Goal: Task Accomplishment & Management: Use online tool/utility

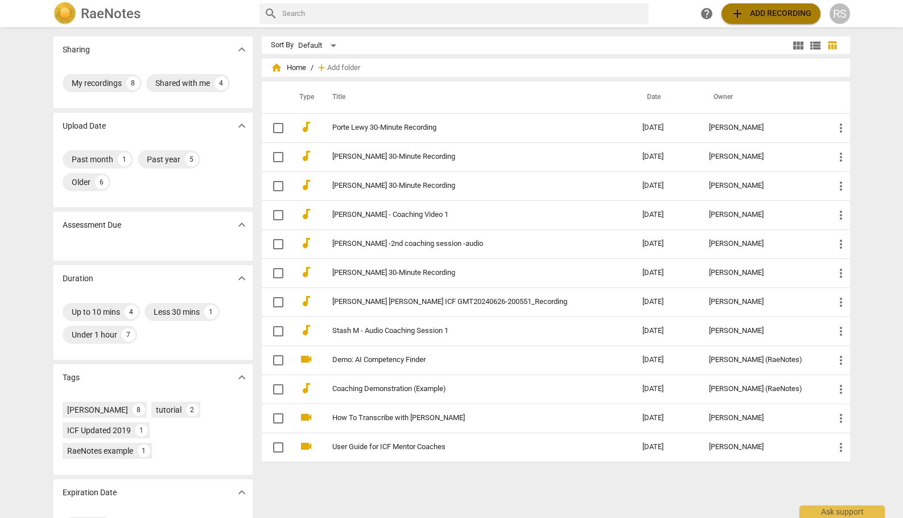
click at [765, 16] on span "add Add recording" at bounding box center [770, 14] width 81 height 14
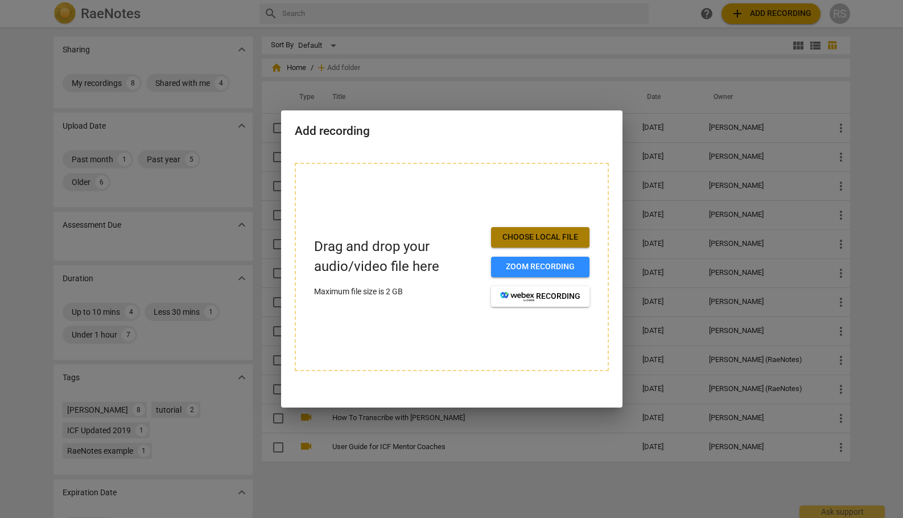
click at [551, 232] on span "Choose local file" at bounding box center [540, 236] width 80 height 11
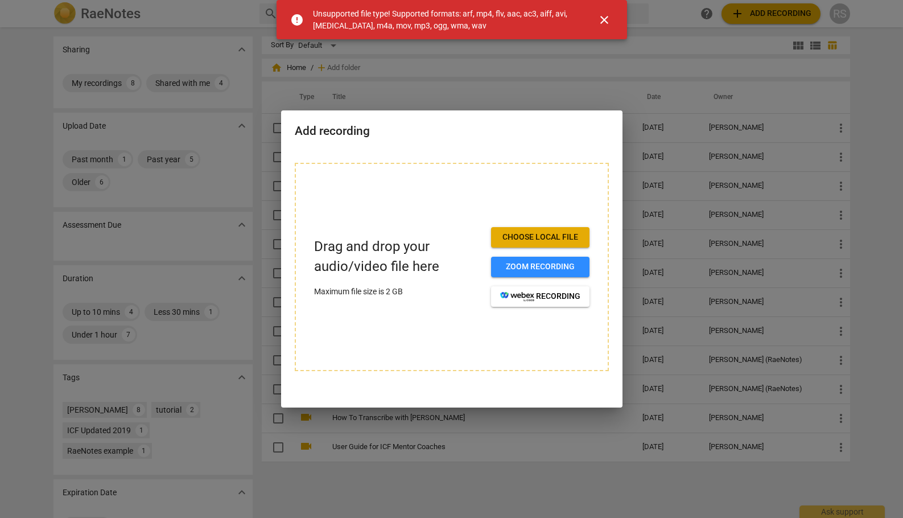
click at [602, 14] on span "close" at bounding box center [604, 20] width 14 height 14
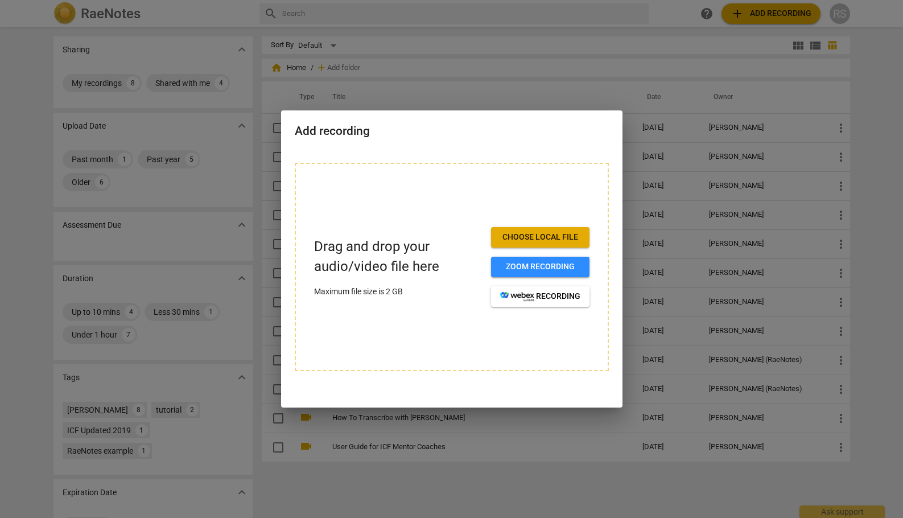
click at [878, 51] on div at bounding box center [451, 259] width 903 height 518
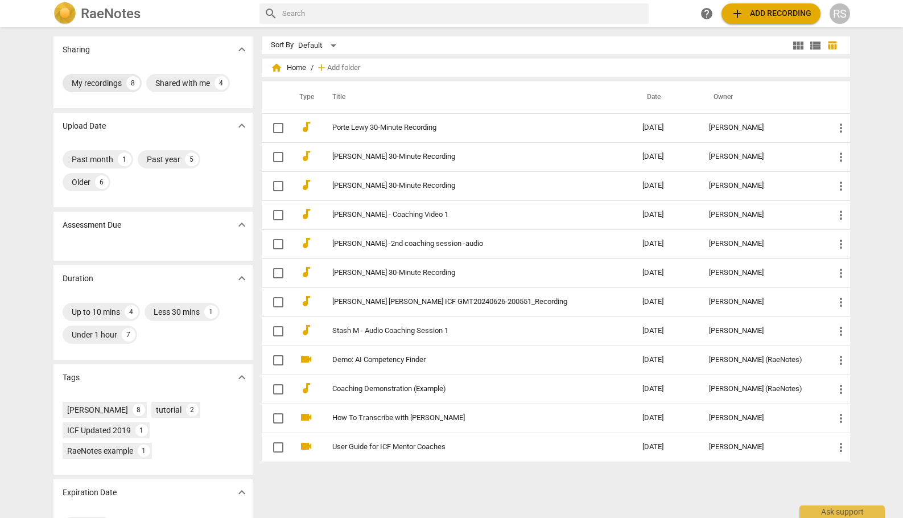
click at [86, 81] on div "My recordings" at bounding box center [97, 82] width 50 height 11
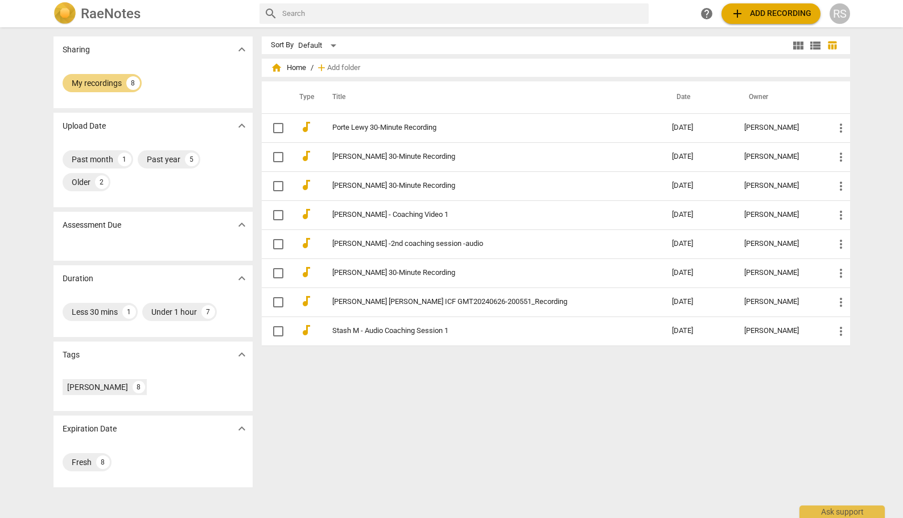
click at [841, 14] on div "RS" at bounding box center [839, 13] width 20 height 20
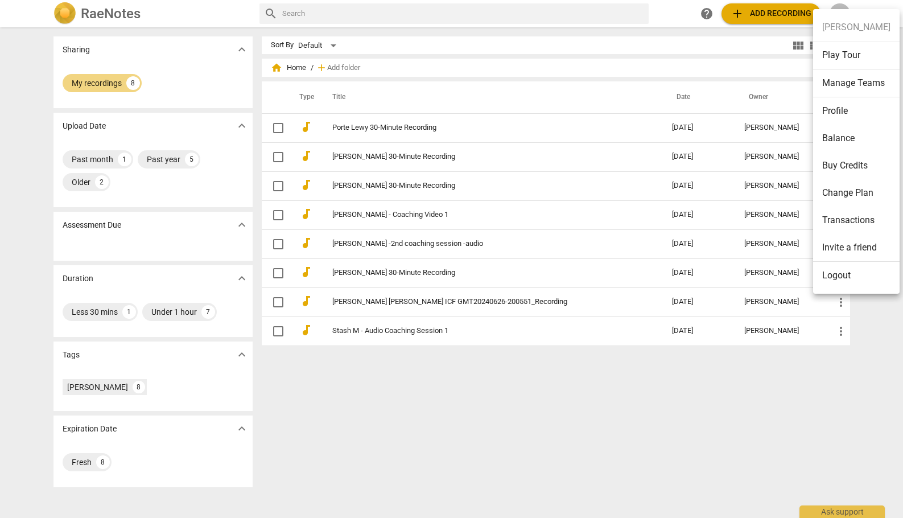
click at [333, 67] on div at bounding box center [451, 259] width 903 height 518
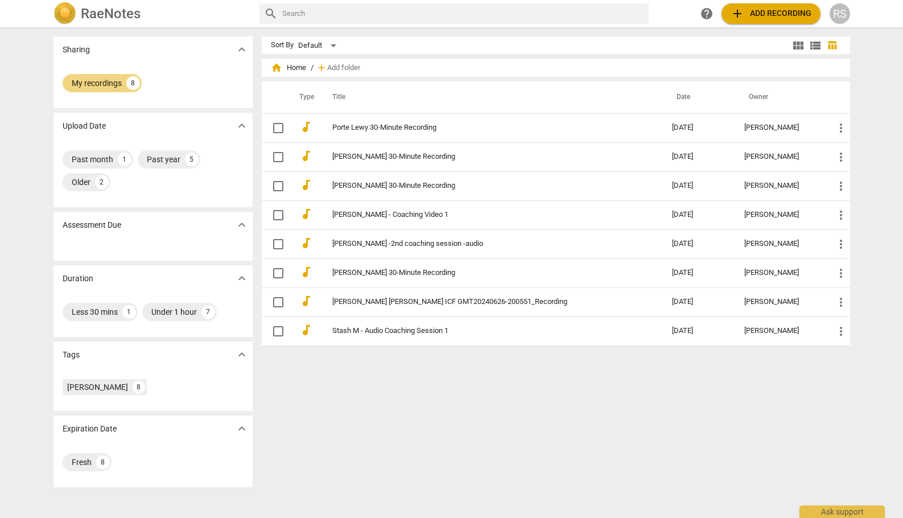
click at [275, 65] on span "home" at bounding box center [276, 67] width 11 height 11
click at [98, 78] on div "My recordings" at bounding box center [97, 82] width 50 height 11
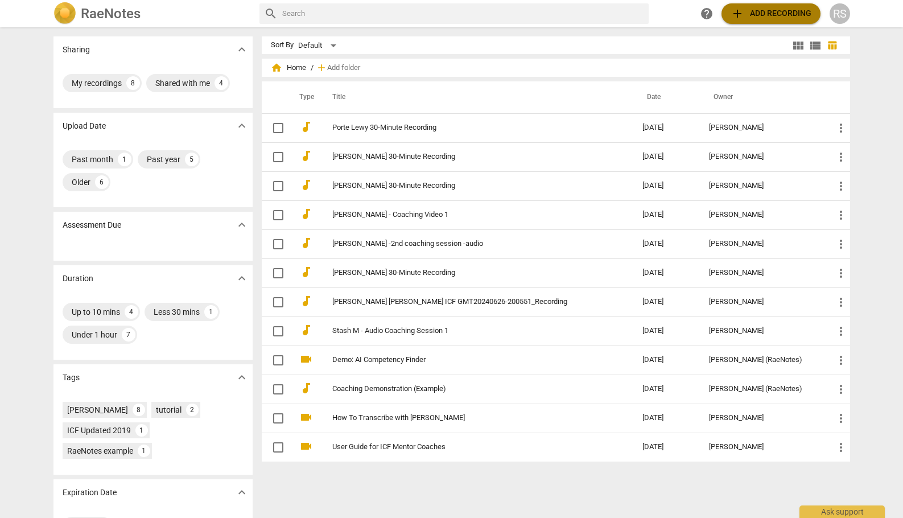
click at [729, 11] on button "add Add recording" at bounding box center [770, 13] width 99 height 20
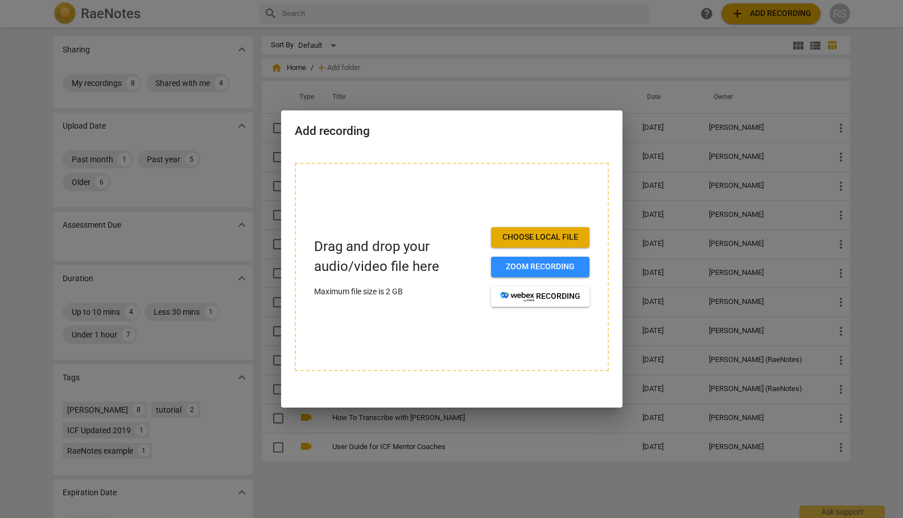
click at [502, 60] on div at bounding box center [451, 259] width 903 height 518
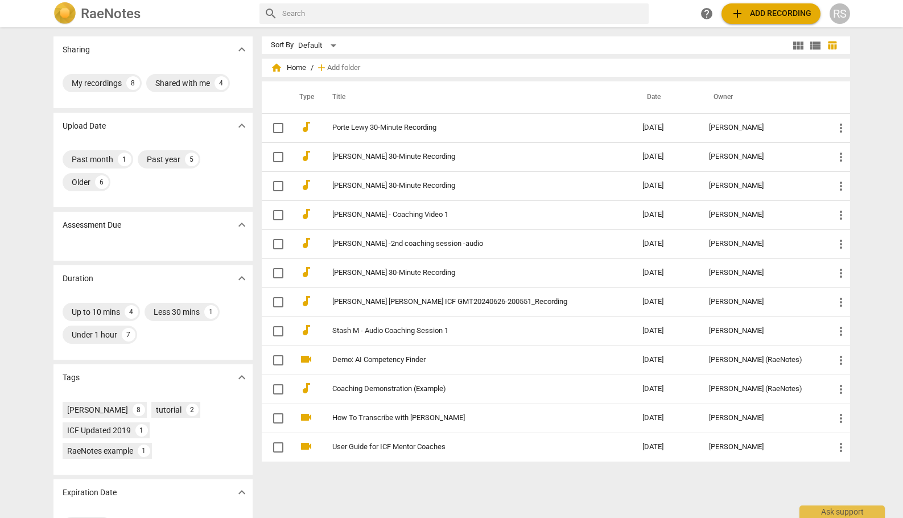
click at [287, 68] on span "home Home" at bounding box center [288, 67] width 35 height 11
click at [274, 67] on span "home" at bounding box center [276, 67] width 11 height 11
click at [303, 68] on span "home Home" at bounding box center [288, 67] width 35 height 11
click at [300, 68] on span "home Home" at bounding box center [288, 67] width 35 height 11
click at [842, 15] on div "RS" at bounding box center [839, 13] width 20 height 20
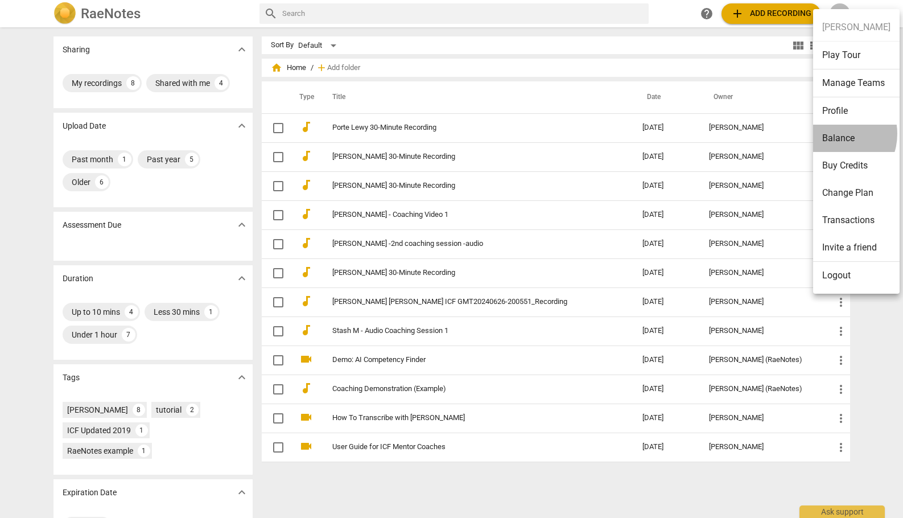
click at [833, 133] on li "Balance" at bounding box center [856, 138] width 86 height 27
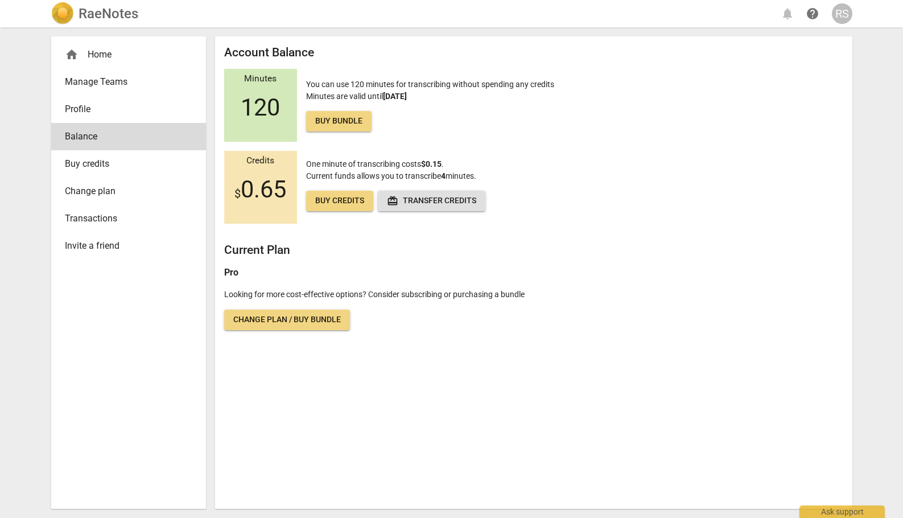
click at [97, 58] on div "home Home" at bounding box center [124, 55] width 118 height 14
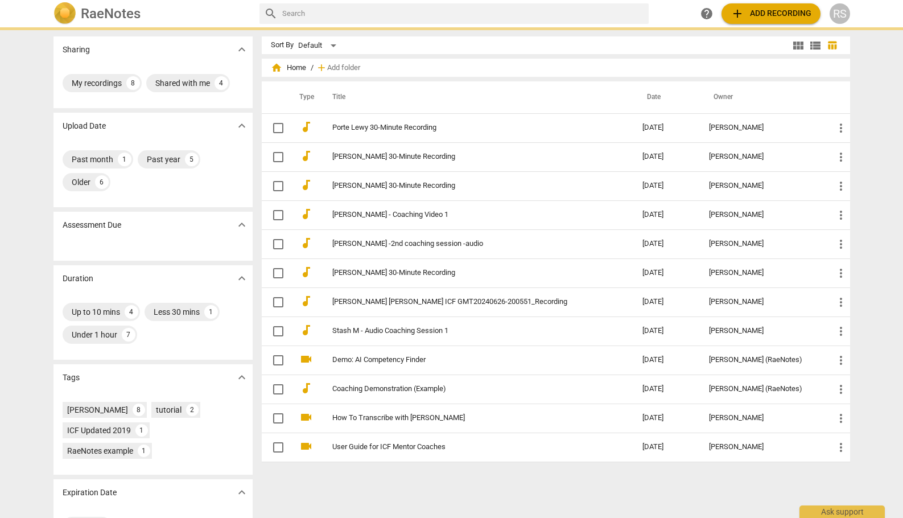
click at [742, 14] on span "add" at bounding box center [737, 14] width 14 height 14
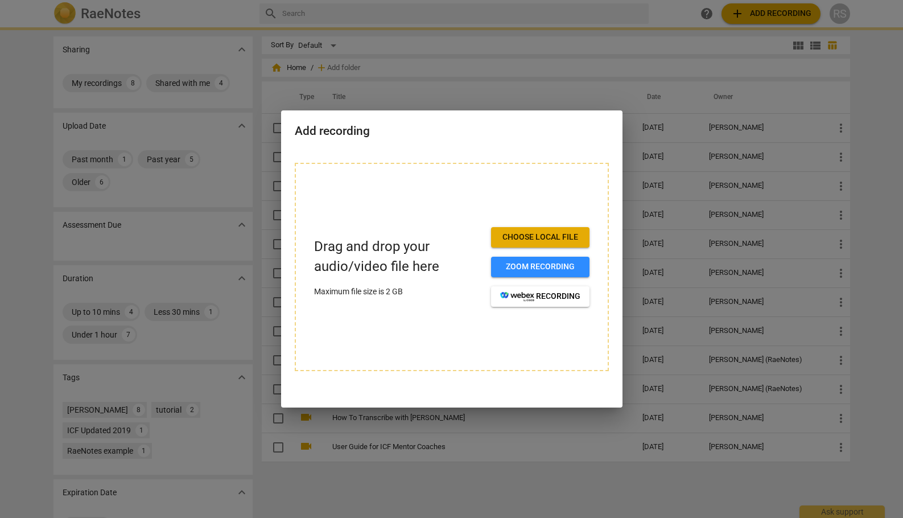
click at [552, 238] on span "Choose local file" at bounding box center [540, 236] width 80 height 11
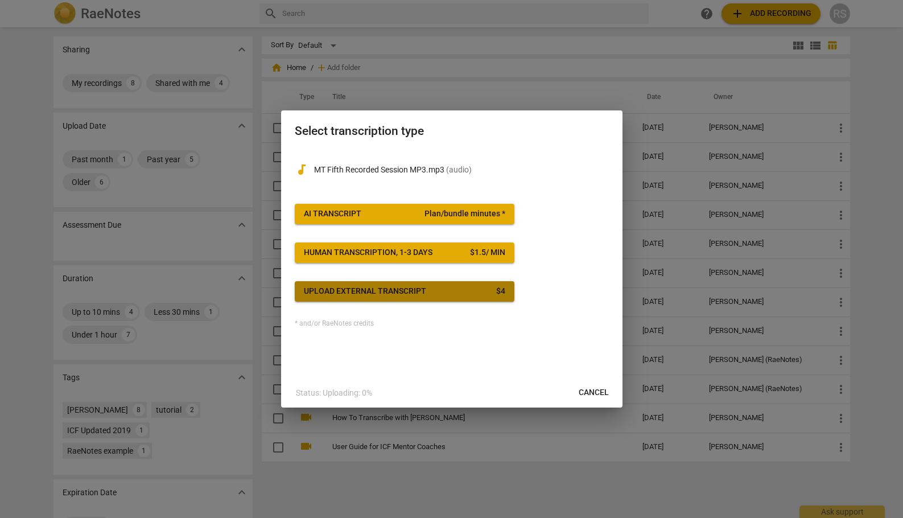
click at [396, 289] on div "Upload external transcript" at bounding box center [365, 290] width 122 height 11
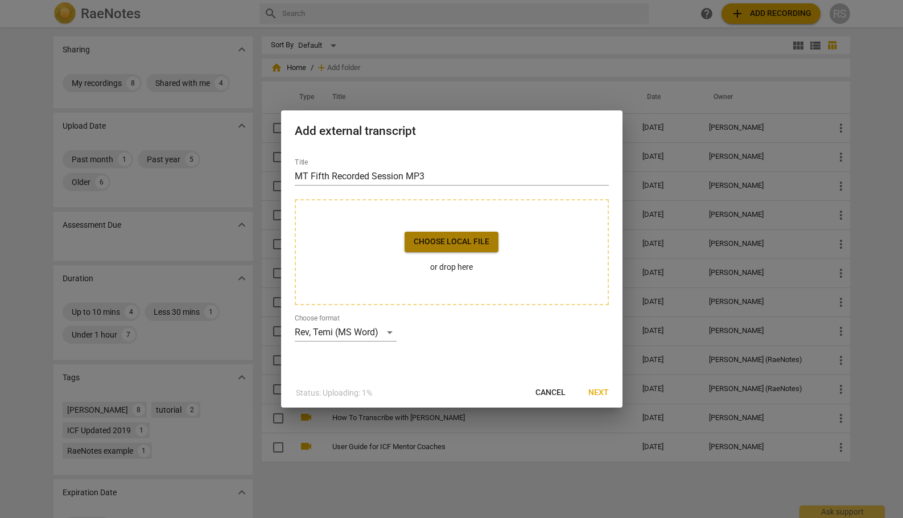
click at [440, 241] on span "Choose local file" at bounding box center [451, 241] width 76 height 11
click at [600, 389] on span "Next" at bounding box center [598, 392] width 20 height 11
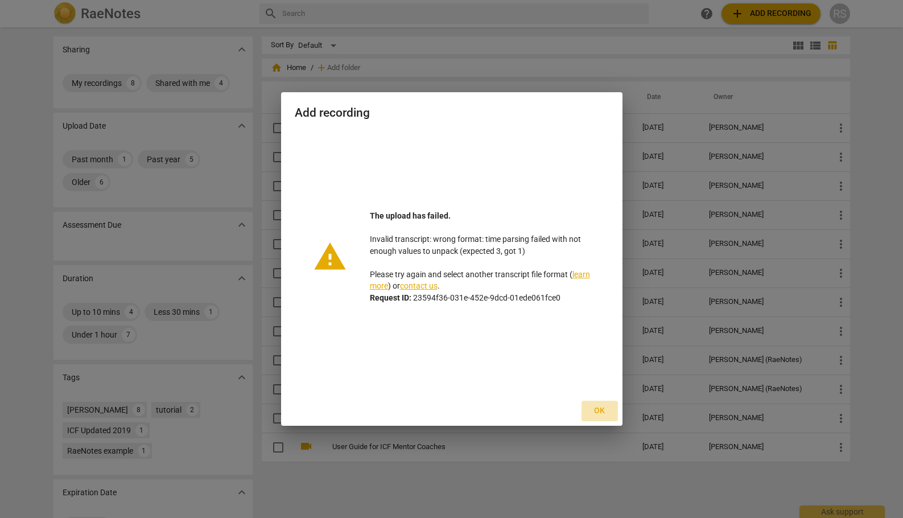
click at [597, 407] on span "Ok" at bounding box center [599, 410] width 18 height 11
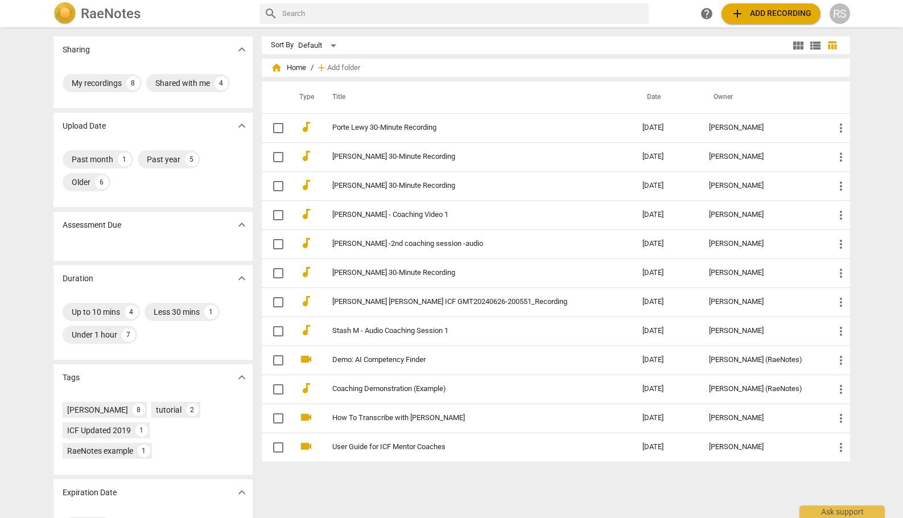
click at [774, 10] on span "add Add recording" at bounding box center [770, 14] width 81 height 14
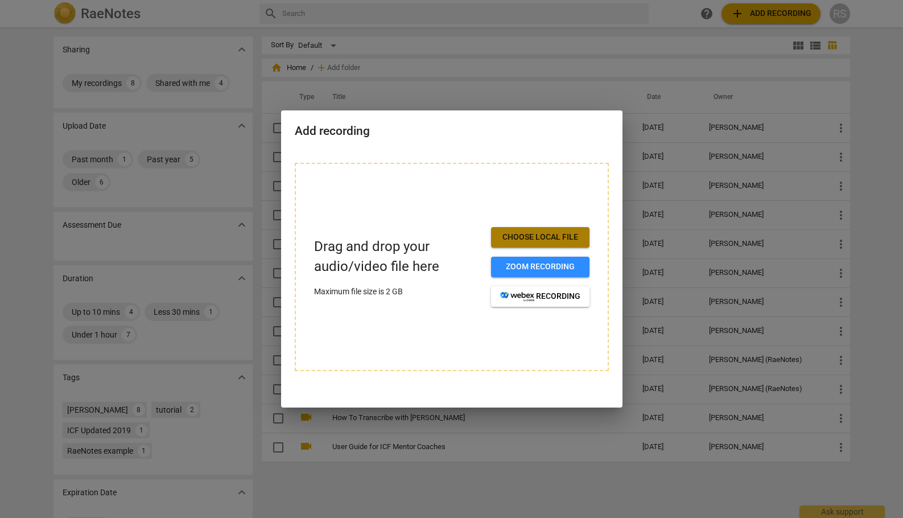
click at [550, 238] on span "Choose local file" at bounding box center [540, 236] width 80 height 11
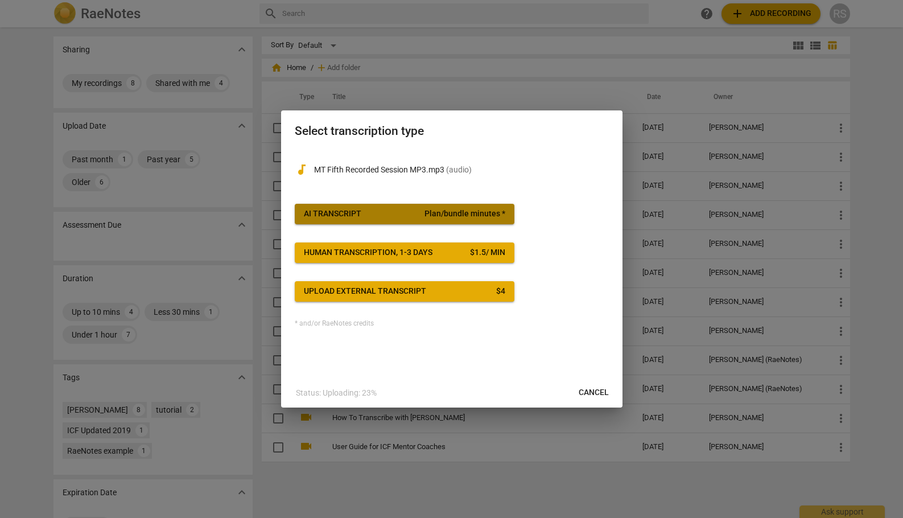
click at [481, 212] on span "Plan/bundle minutes *" at bounding box center [464, 213] width 81 height 11
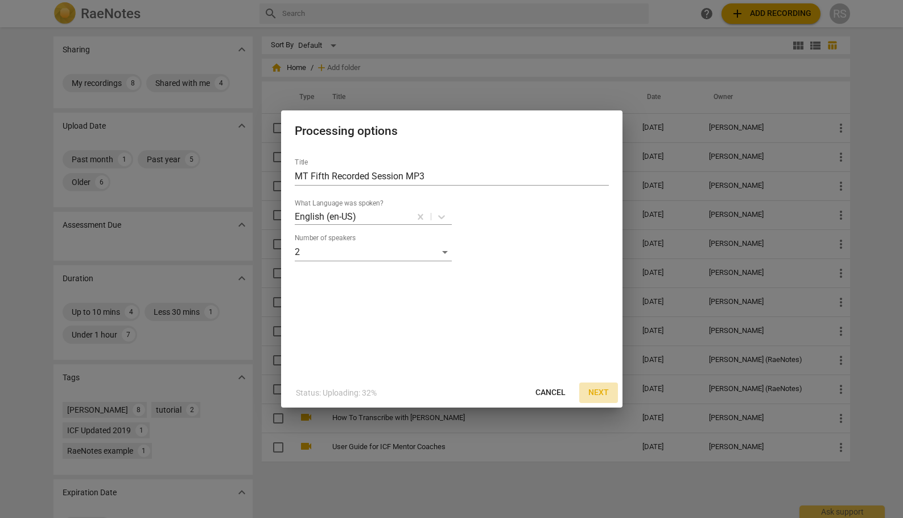
click at [599, 387] on span "Next" at bounding box center [598, 392] width 20 height 11
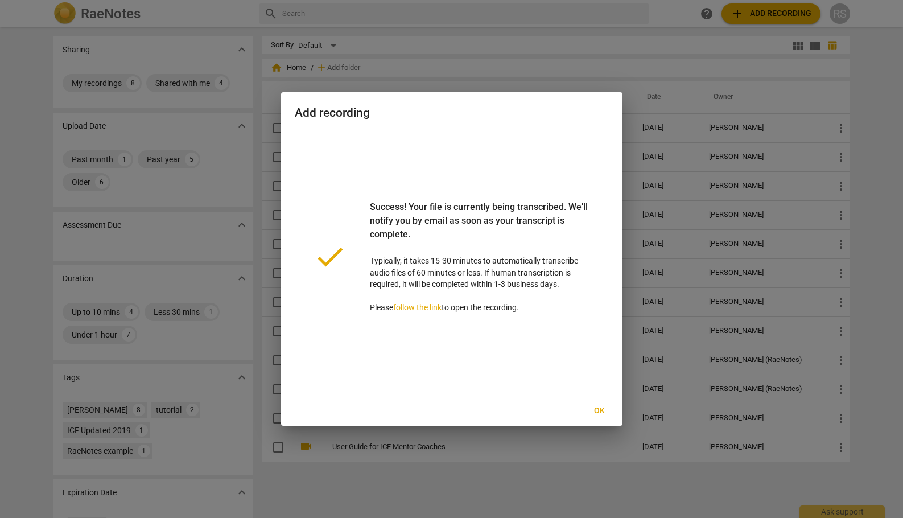
click at [423, 308] on link "follow the link" at bounding box center [417, 307] width 48 height 9
